Goal: Browse casually: Explore the website without a specific task or goal

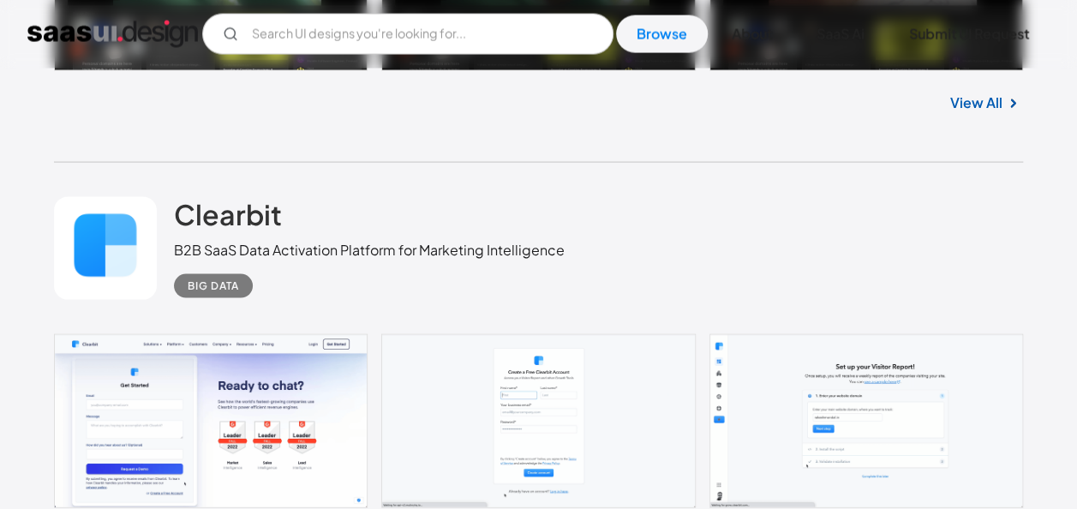
scroll to position [11448, 0]
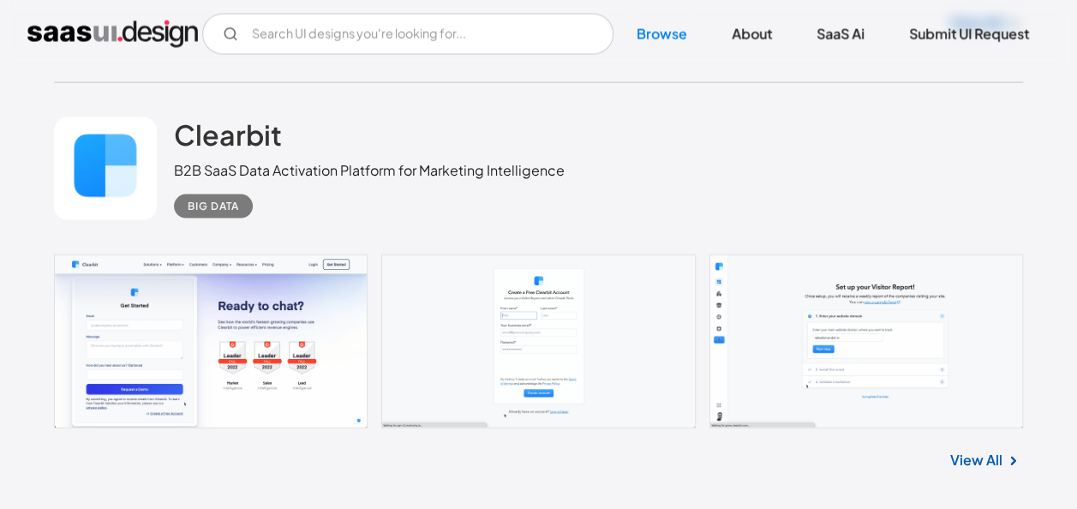
click at [970, 450] on link "View All" at bounding box center [976, 460] width 52 height 21
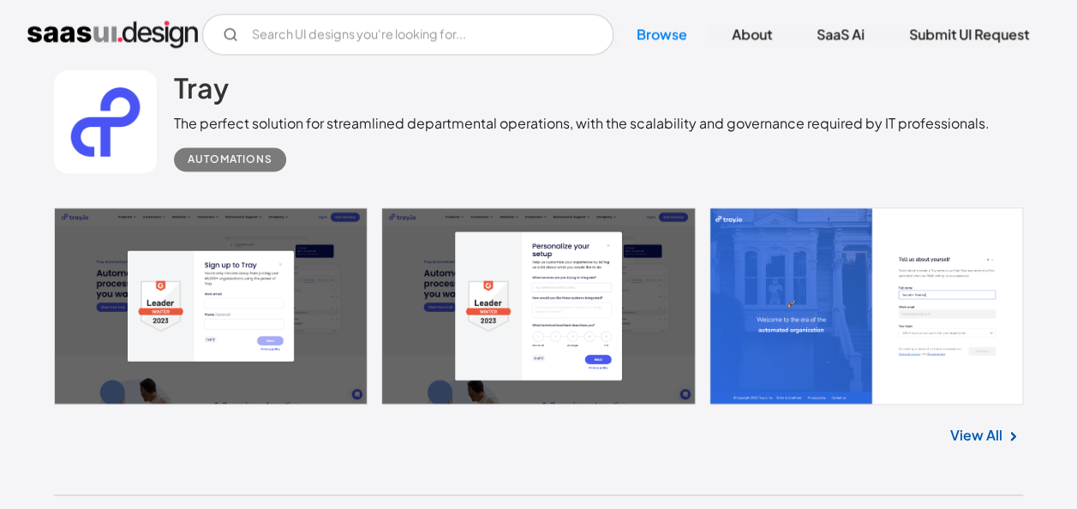
scroll to position [17240, 0]
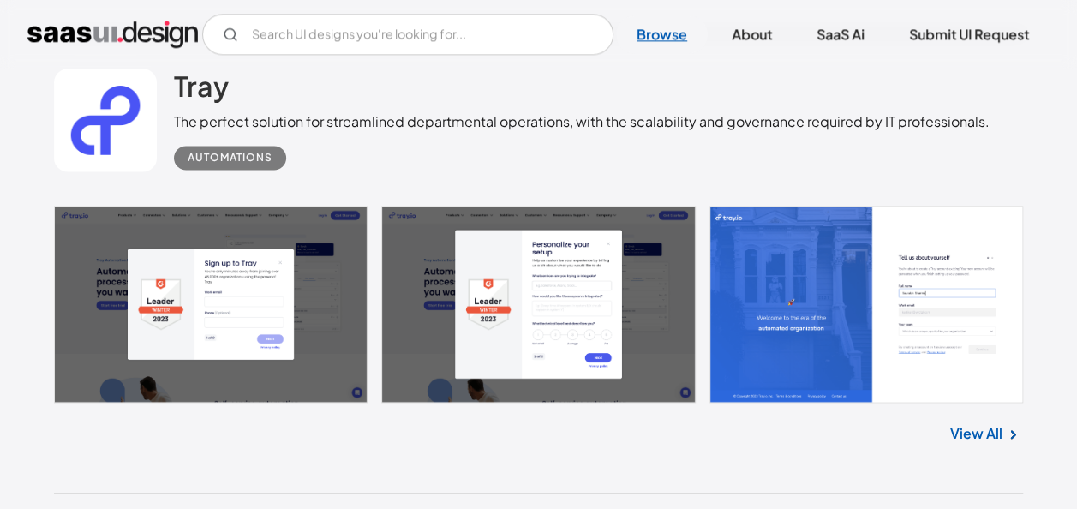
click at [653, 26] on link "Browse" at bounding box center [662, 34] width 92 height 38
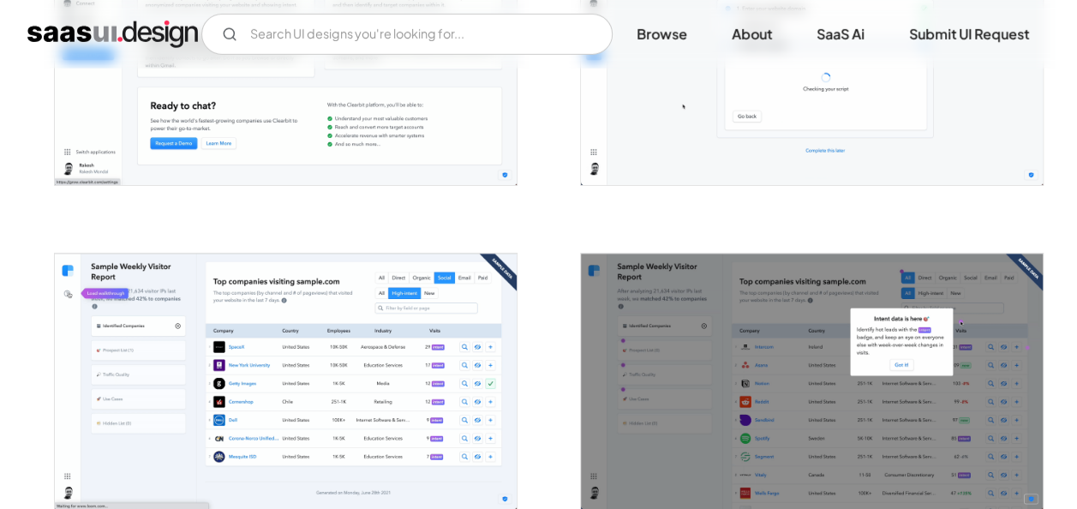
scroll to position [2879, 0]
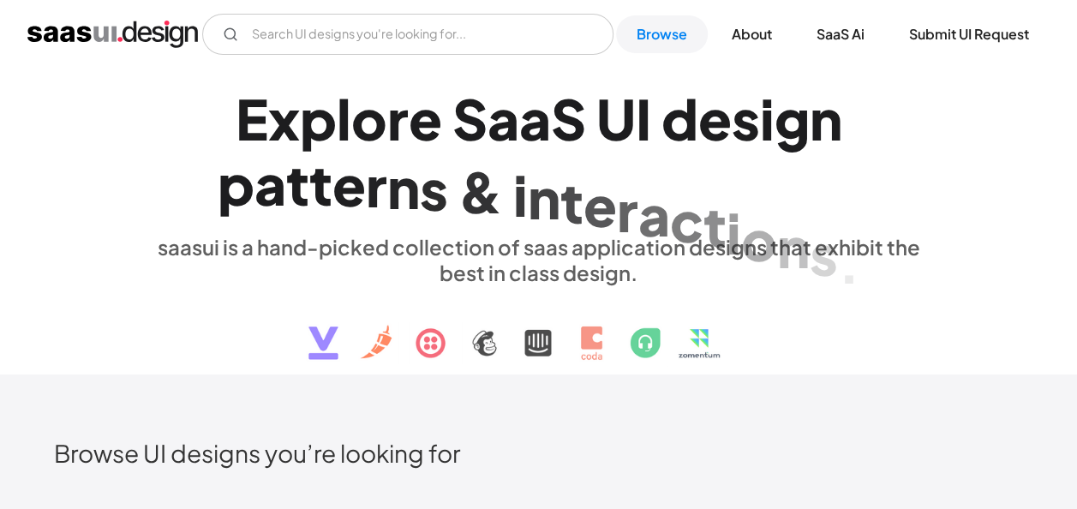
scroll to position [302, 0]
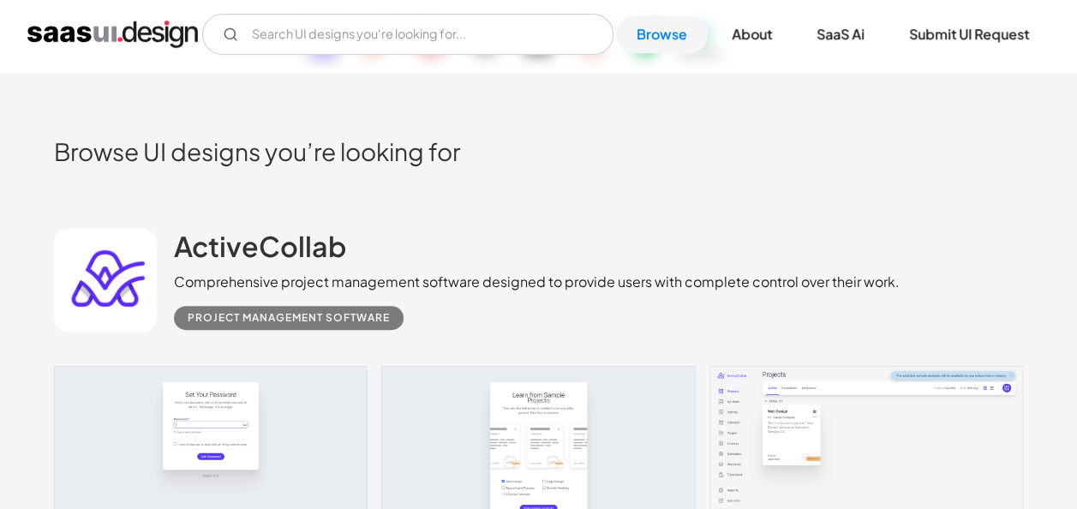
click at [761, 222] on div "ActiveCollab Comprehensive project management software designed to provide user…" at bounding box center [538, 280] width 969 height 171
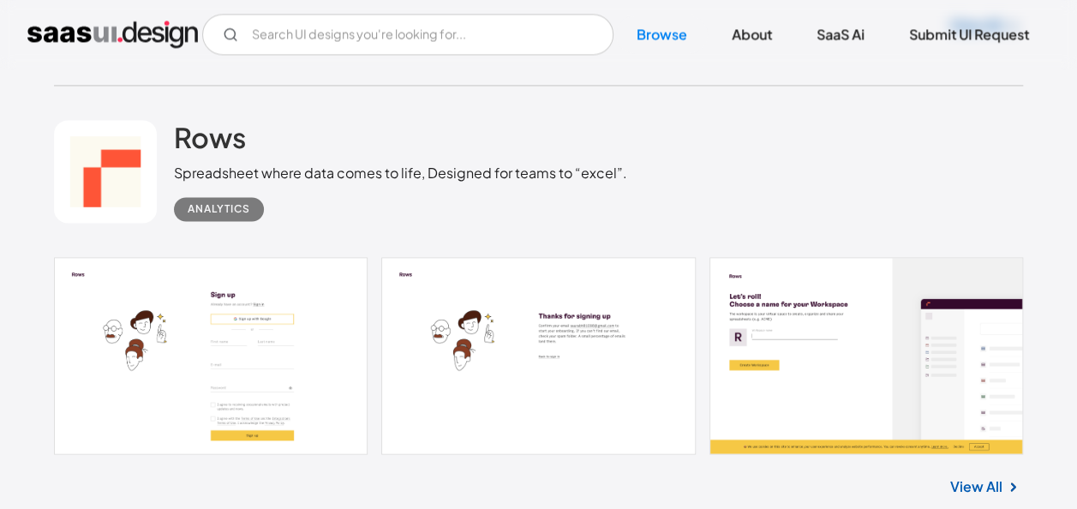
scroll to position [1364, 0]
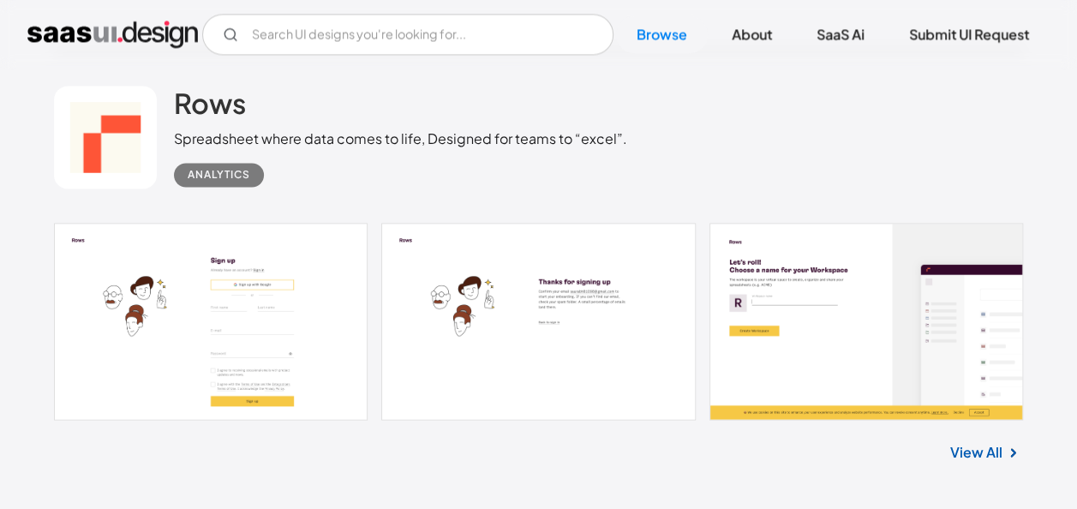
click at [978, 444] on link "View All" at bounding box center [976, 451] width 52 height 21
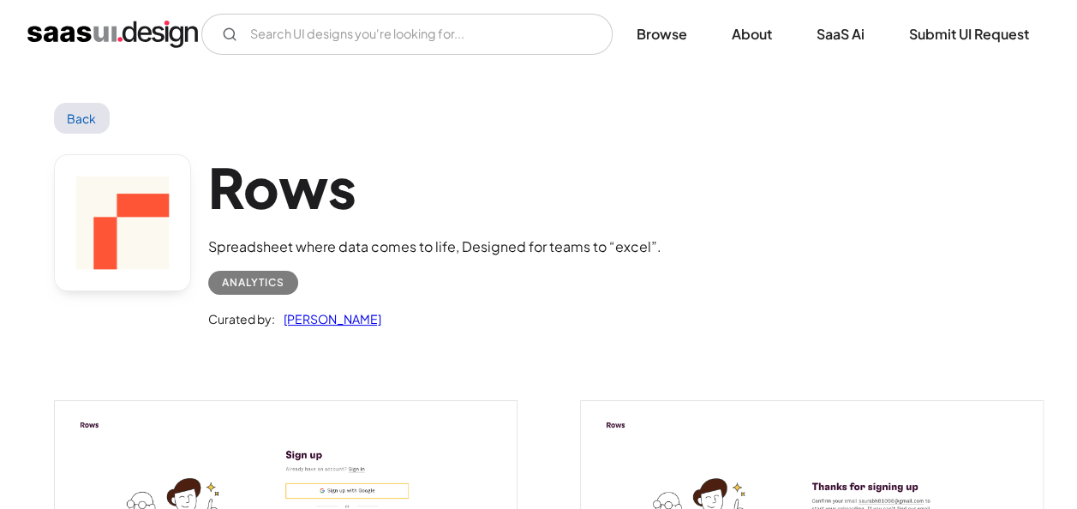
click at [84, 120] on link "Back" at bounding box center [82, 118] width 56 height 31
